Goal: Transaction & Acquisition: Purchase product/service

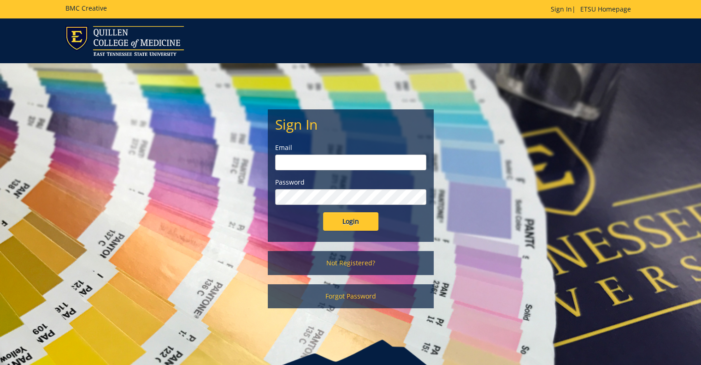
click at [343, 160] on input "email" at bounding box center [350, 162] width 151 height 16
type input "allensb@etsu.edu"
click at [323, 212] on input "Login" at bounding box center [350, 221] width 55 height 18
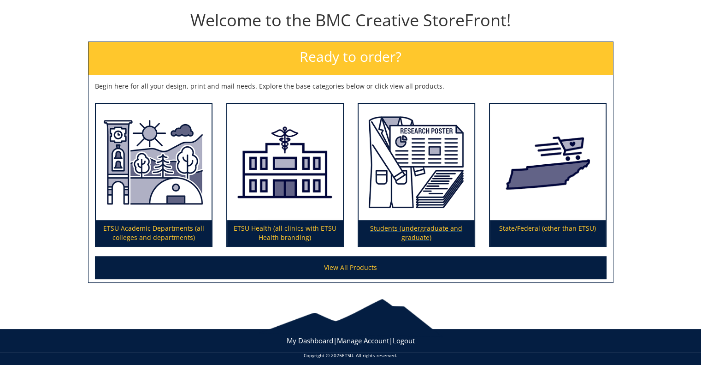
scroll to position [103, 0]
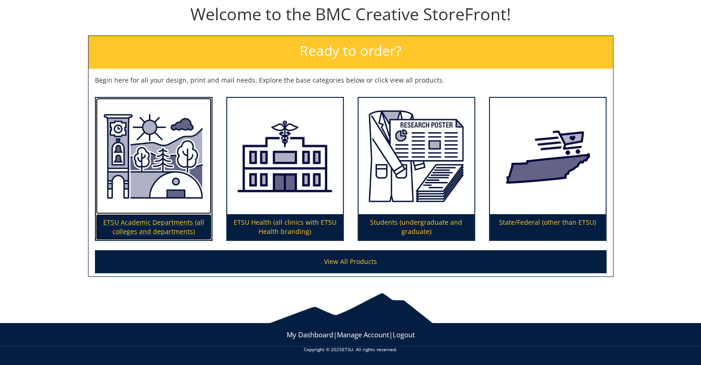
click at [151, 159] on img at bounding box center [154, 156] width 116 height 117
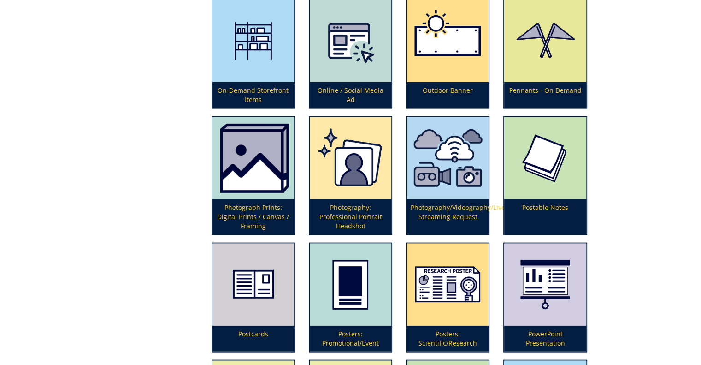
scroll to position [2005, 0]
click at [350, 164] on img at bounding box center [351, 158] width 82 height 83
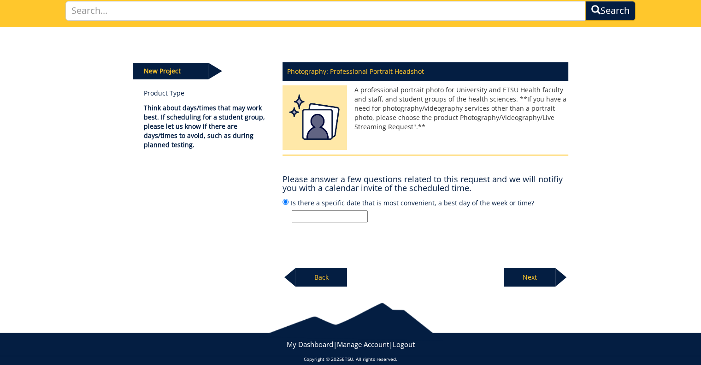
scroll to position [78, 0]
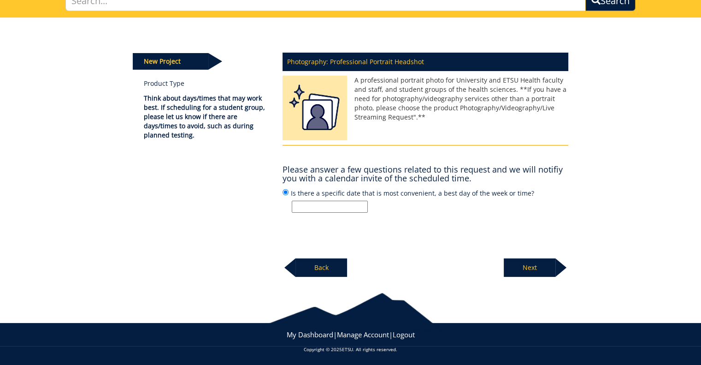
click at [345, 206] on input "Is there a specific date that is most convenient, a best day of the week or tim…" at bounding box center [330, 207] width 76 height 12
type input "Tuesday at 11 am"
click at [533, 268] on p "Next" at bounding box center [530, 267] width 52 height 18
